Goal: Transaction & Acquisition: Purchase product/service

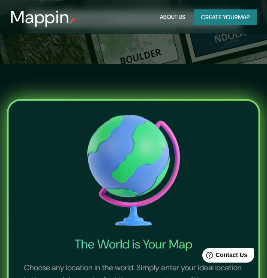
scroll to position [214, 0]
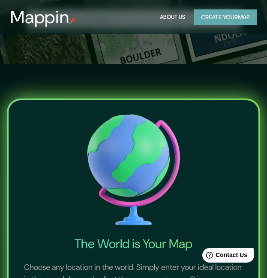
click at [229, 21] on button "Create your map" at bounding box center [225, 17] width 63 height 16
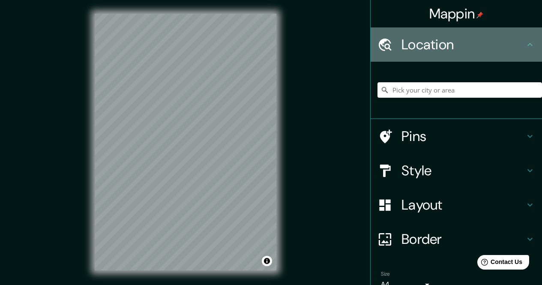
click at [273, 39] on h4 "Location" at bounding box center [462, 44] width 123 height 17
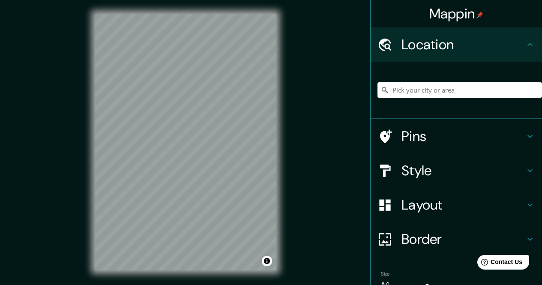
click at [273, 93] on input "Pick your city or area" at bounding box center [459, 89] width 165 height 15
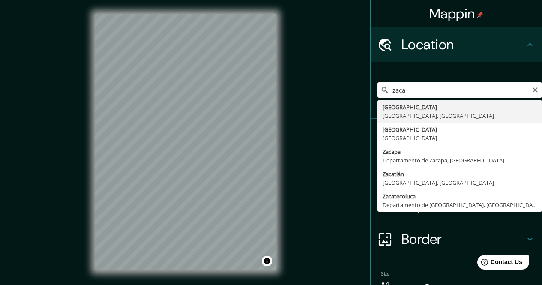
type input "[GEOGRAPHIC_DATA], [GEOGRAPHIC_DATA], [GEOGRAPHIC_DATA]"
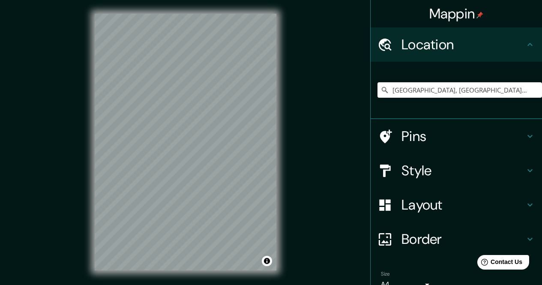
click at [273, 133] on h4 "Pins" at bounding box center [462, 136] width 123 height 17
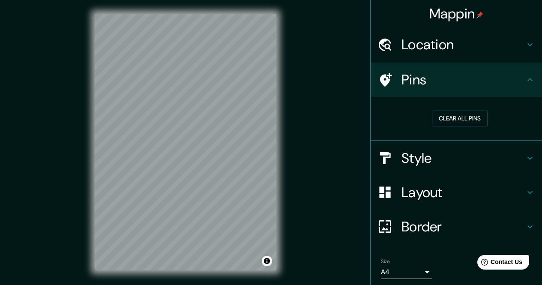
click at [273, 155] on h4 "Style" at bounding box center [462, 158] width 123 height 17
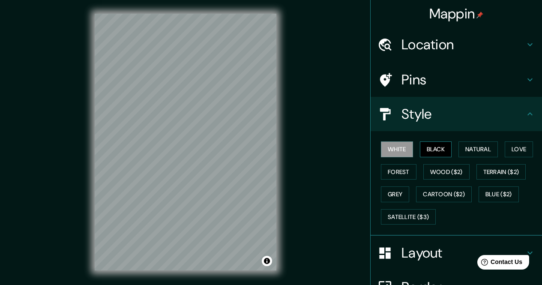
click at [273, 146] on button "Black" at bounding box center [436, 149] width 32 height 16
click at [273, 150] on button "Natural" at bounding box center [477, 149] width 39 height 16
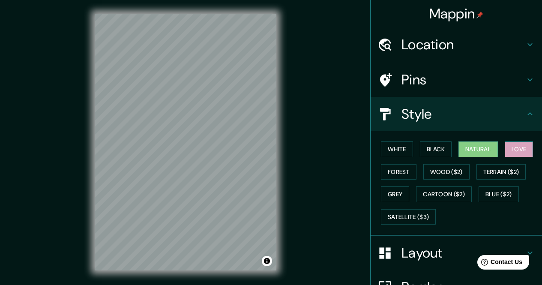
click at [273, 148] on button "Love" at bounding box center [519, 149] width 28 height 16
click at [273, 169] on button "Forest" at bounding box center [399, 172] width 36 height 16
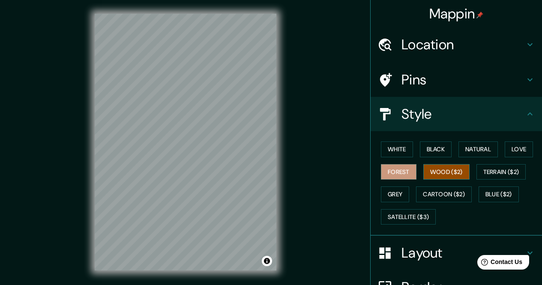
click at [273, 171] on button "Wood ($2)" at bounding box center [446, 172] width 46 height 16
click at [273, 197] on button "Grey" at bounding box center [395, 194] width 28 height 16
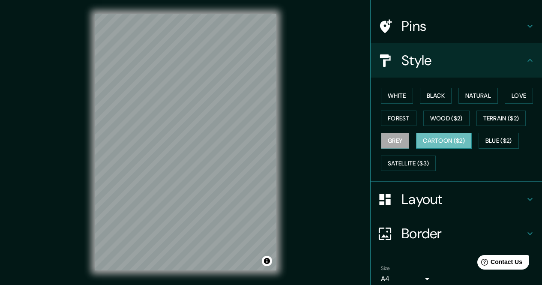
scroll to position [86, 0]
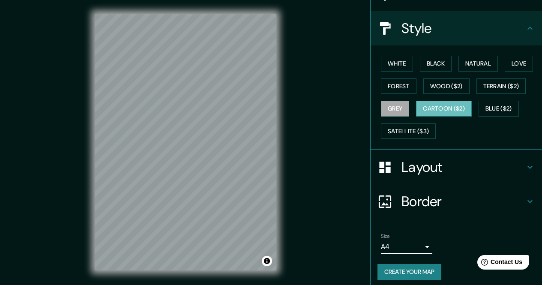
click at [273, 114] on button "Cartoon ($2)" at bounding box center [444, 109] width 56 height 16
click at [273, 108] on button "Blue ($2)" at bounding box center [499, 109] width 40 height 16
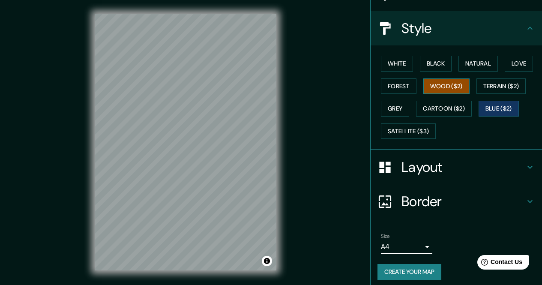
click at [273, 92] on button "Wood ($2)" at bounding box center [446, 86] width 46 height 16
click at [273, 169] on div "© Mapbox © OpenStreetMap Improve this map" at bounding box center [185, 142] width 488 height 257
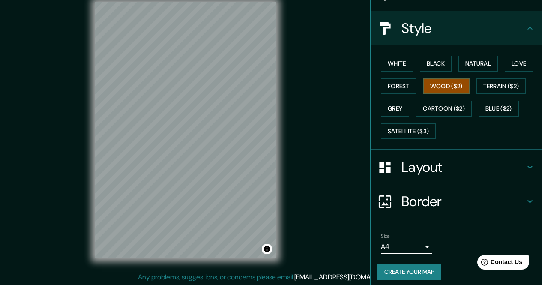
scroll to position [12, 0]
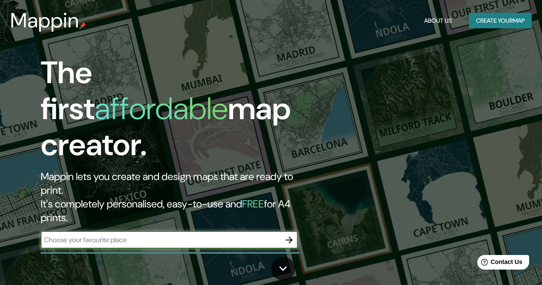
click at [484, 16] on button "Create your map" at bounding box center [500, 21] width 63 height 16
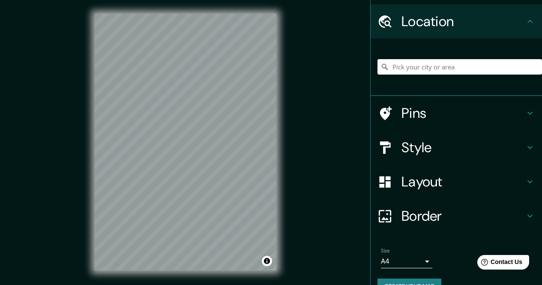
scroll to position [42, 0]
